Goal: Task Accomplishment & Management: Manage account settings

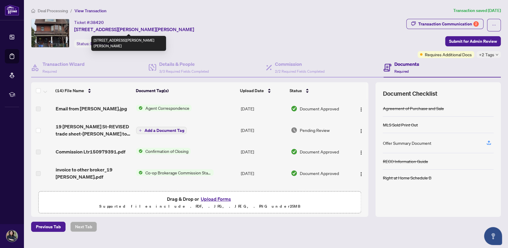
scroll to position [239, 0]
